Goal: Task Accomplishment & Management: Manage account settings

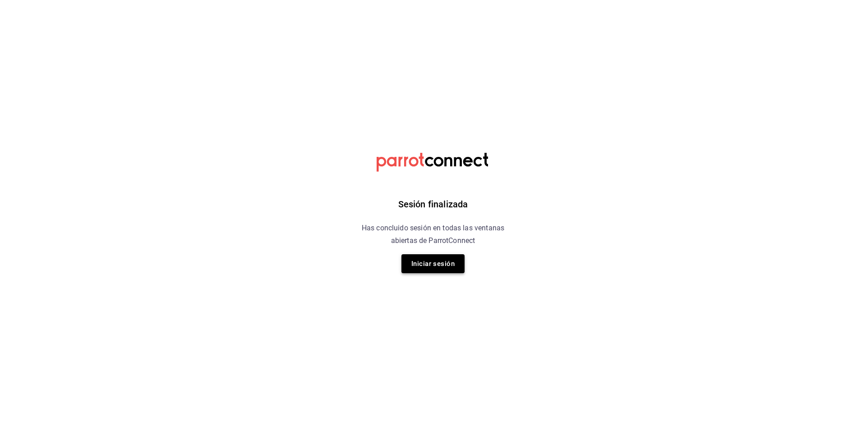
click at [442, 268] on button "Iniciar sesión" at bounding box center [432, 263] width 63 height 19
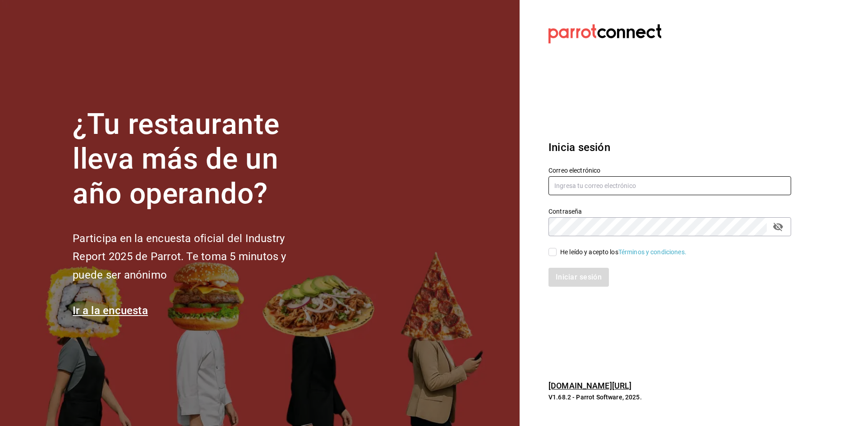
click at [604, 191] on input "text" at bounding box center [669, 185] width 243 height 19
type input "H"
type input "[EMAIL_ADDRESS][DOMAIN_NAME]"
click at [567, 253] on div "He leído y acepto los Términos y condiciones." at bounding box center [623, 252] width 126 height 9
click at [556, 253] on input "He leído y acepto los Términos y condiciones." at bounding box center [552, 252] width 8 height 8
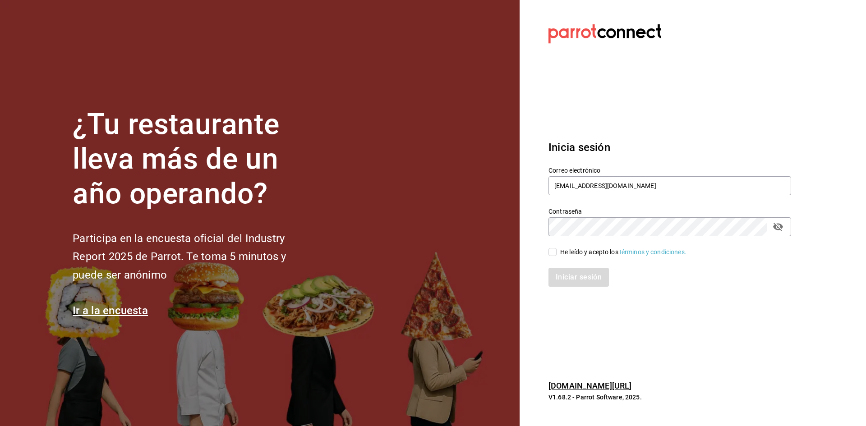
checkbox input "true"
click at [580, 280] on button "Iniciar sesión" at bounding box center [578, 277] width 61 height 19
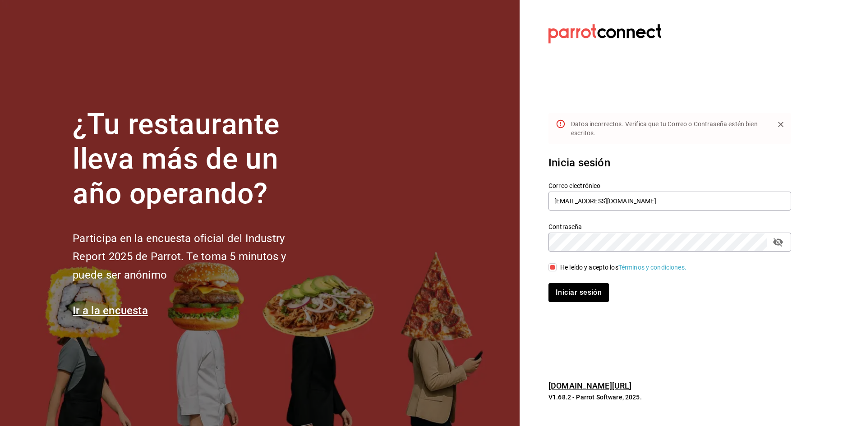
click at [773, 243] on icon "passwordField" at bounding box center [778, 242] width 10 height 9
click at [575, 300] on button "Iniciar sesión" at bounding box center [578, 292] width 61 height 19
